Goal: Book appointment/travel/reservation

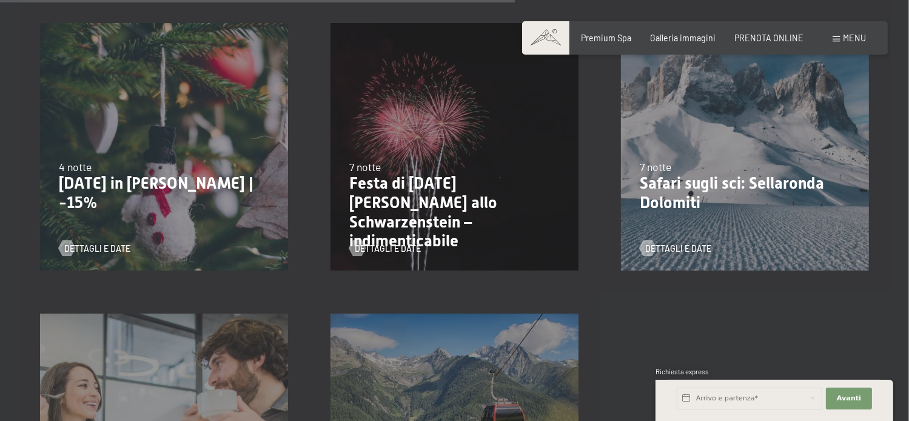
scroll to position [1152, 0]
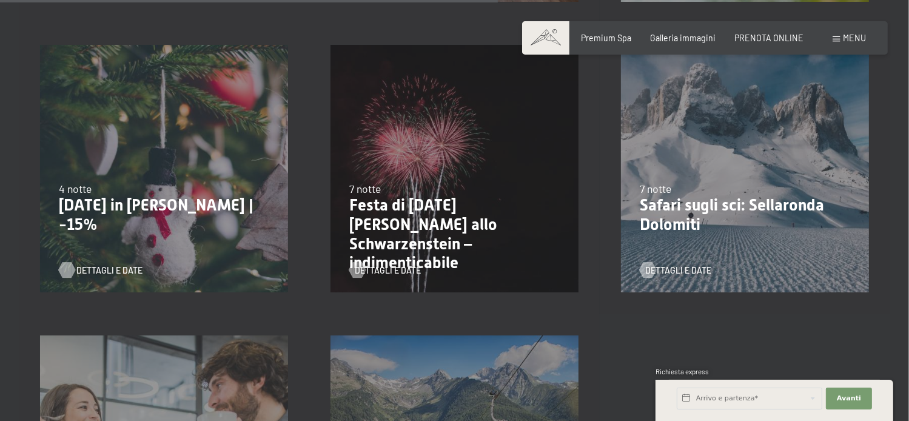
click at [71, 273] on div at bounding box center [66, 271] width 9 height 16
